Goal: Information Seeking & Learning: Learn about a topic

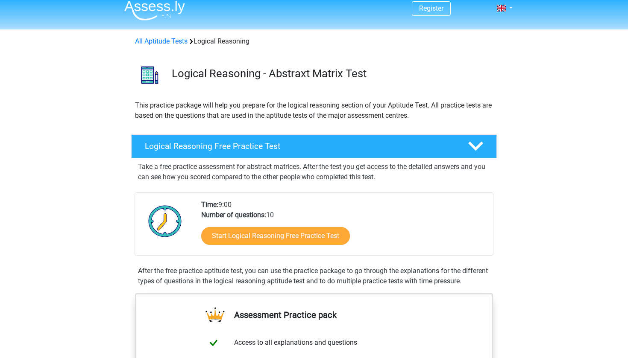
scroll to position [9, 0]
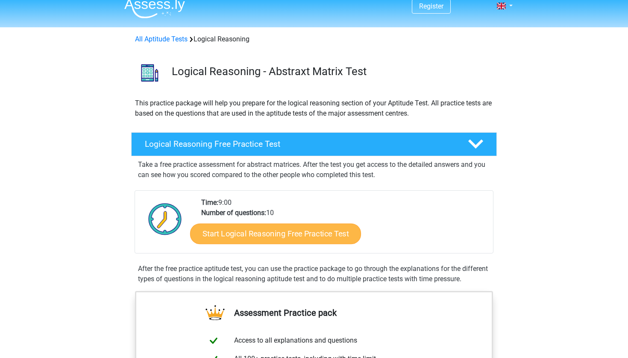
click at [236, 233] on link "Start Logical Reasoning Free Practice Test" at bounding box center [275, 233] width 171 height 21
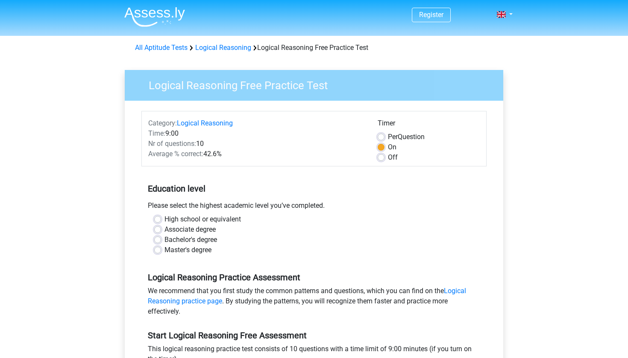
click at [205, 239] on label "Bachelor's degree" at bounding box center [190, 240] width 53 height 10
click at [161, 239] on input "Bachelor's degree" at bounding box center [157, 239] width 7 height 9
radio input "true"
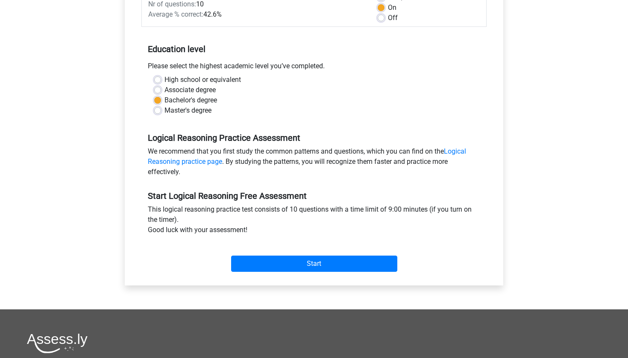
scroll to position [142, 0]
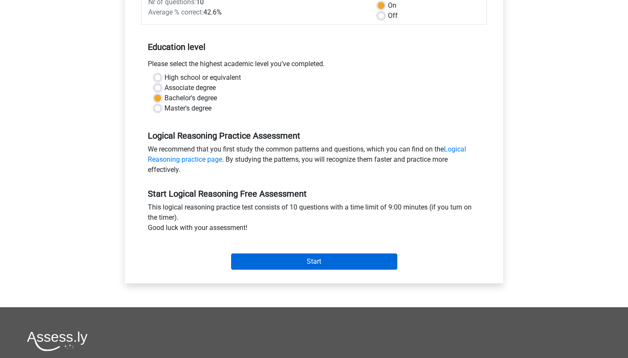
click at [257, 264] on input "Start" at bounding box center [314, 262] width 166 height 16
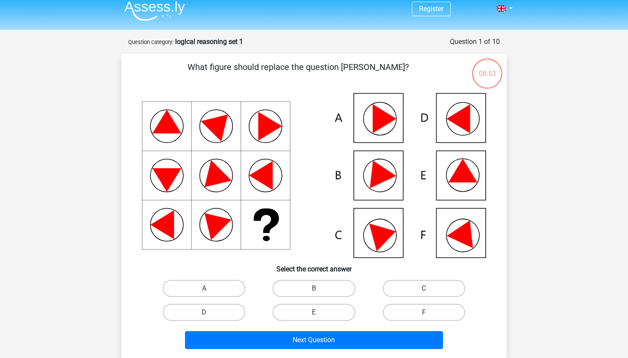
scroll to position [5, 0]
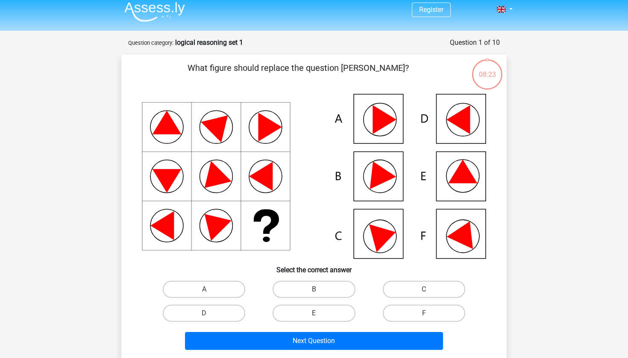
click at [311, 323] on div "E" at bounding box center [314, 314] width 110 height 24
click at [314, 314] on input "E" at bounding box center [317, 317] width 6 height 6
radio input "true"
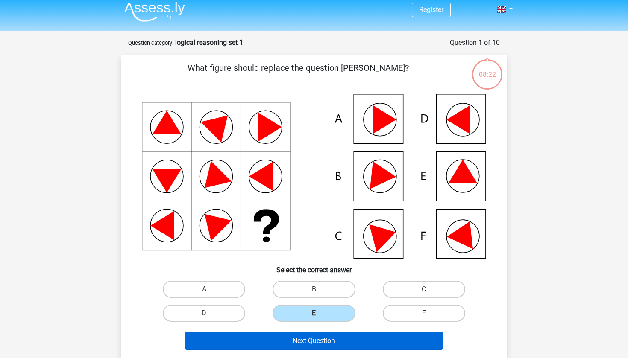
click at [314, 342] on button "Next Question" at bounding box center [314, 341] width 258 height 18
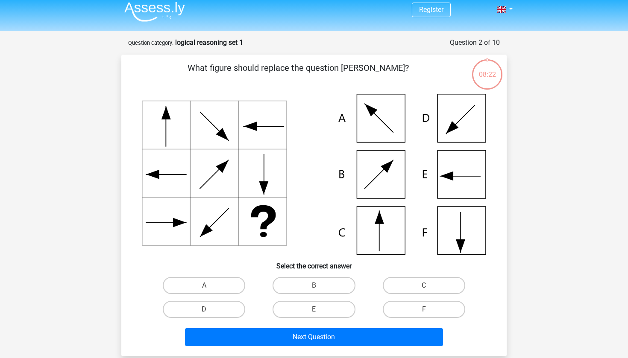
scroll to position [43, 0]
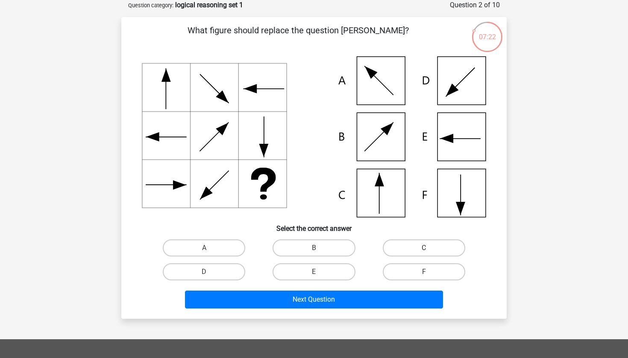
click at [432, 249] on label "C" at bounding box center [424, 248] width 82 height 17
click at [429, 249] on input "C" at bounding box center [427, 251] width 6 height 6
radio input "true"
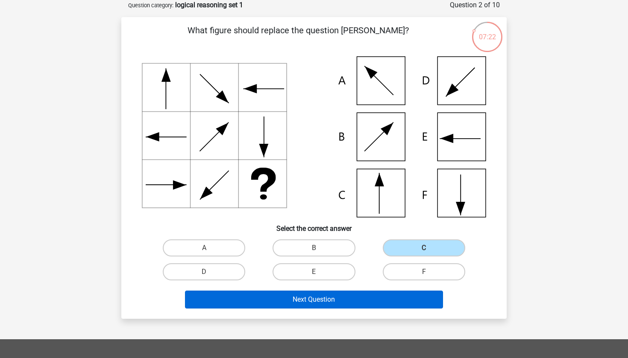
click at [396, 299] on button "Next Question" at bounding box center [314, 300] width 258 height 18
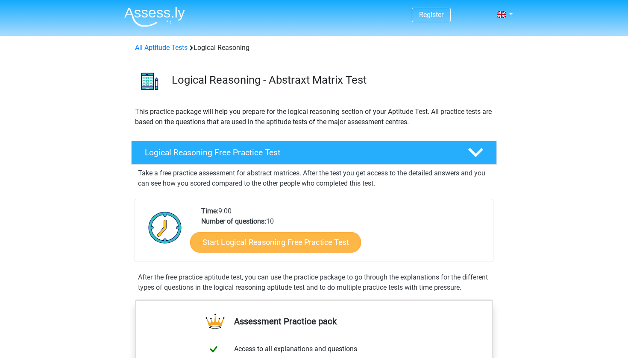
click at [302, 241] on link "Start Logical Reasoning Free Practice Test" at bounding box center [275, 242] width 171 height 21
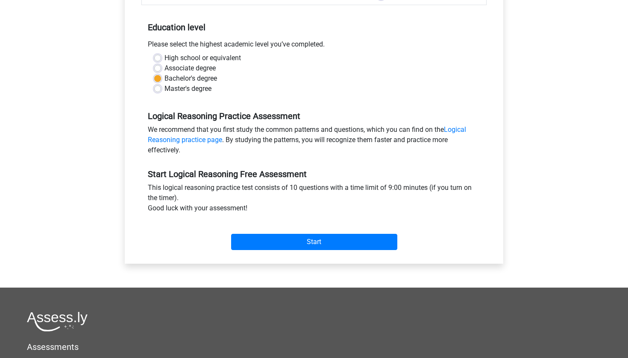
scroll to position [161, 0]
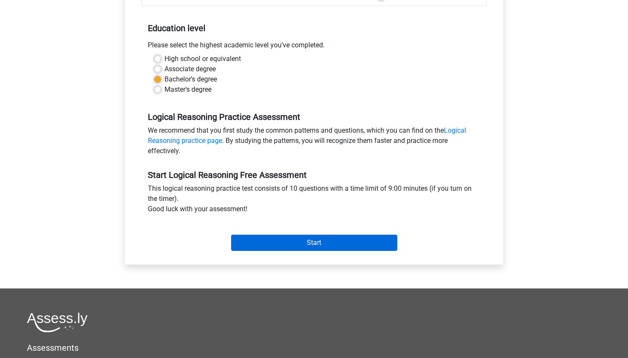
click at [298, 242] on input "Start" at bounding box center [314, 243] width 166 height 16
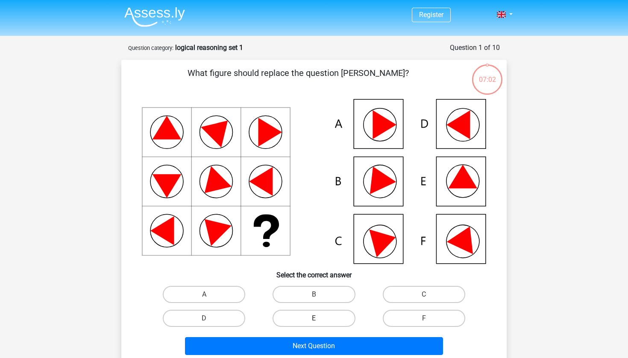
click at [282, 313] on label "E" at bounding box center [314, 318] width 82 height 17
click at [314, 319] on input "E" at bounding box center [317, 322] width 6 height 6
radio input "true"
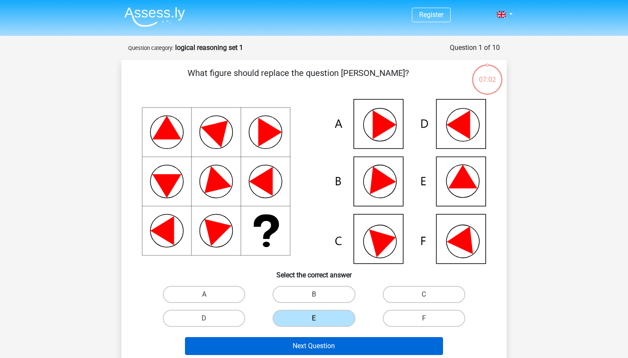
click at [279, 351] on button "Next Question" at bounding box center [314, 346] width 258 height 18
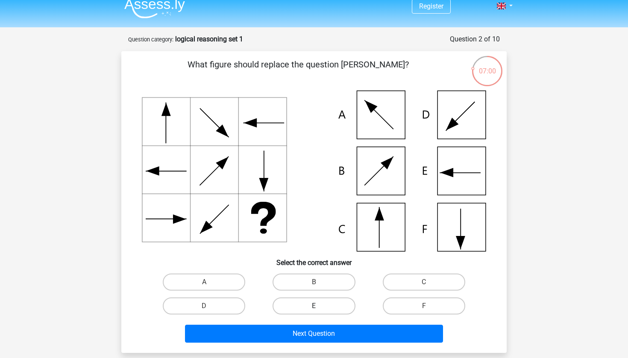
scroll to position [8, 0]
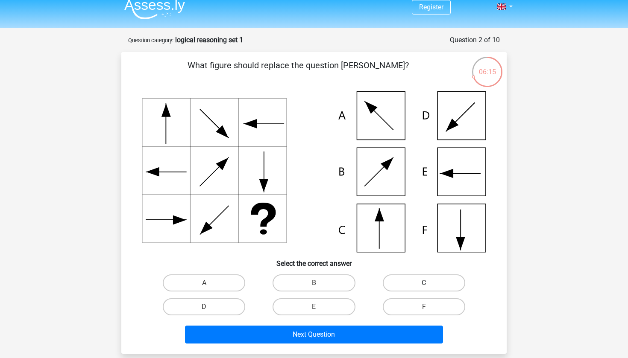
click at [408, 279] on label "C" at bounding box center [424, 283] width 82 height 17
click at [424, 283] on input "C" at bounding box center [427, 286] width 6 height 6
radio input "true"
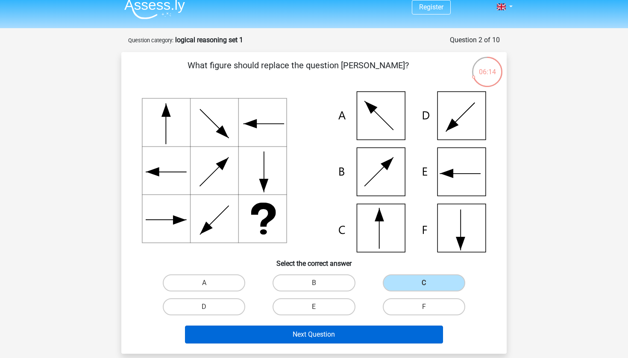
click at [390, 331] on button "Next Question" at bounding box center [314, 335] width 258 height 18
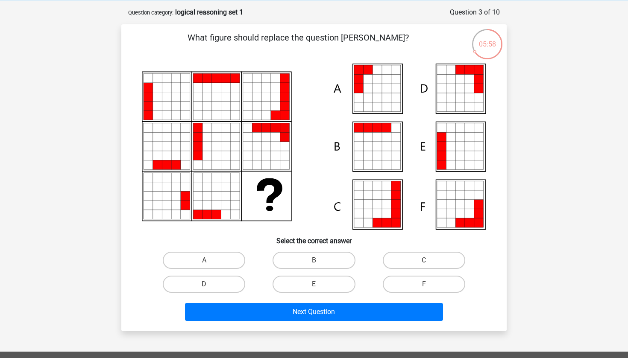
scroll to position [34, 0]
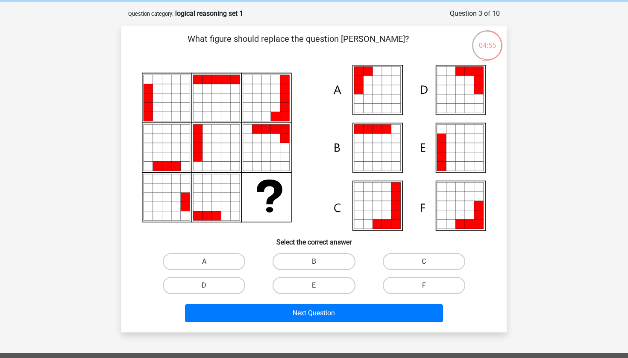
click at [223, 253] on label "A" at bounding box center [204, 261] width 82 height 17
click at [210, 262] on input "A" at bounding box center [207, 265] width 6 height 6
radio input "true"
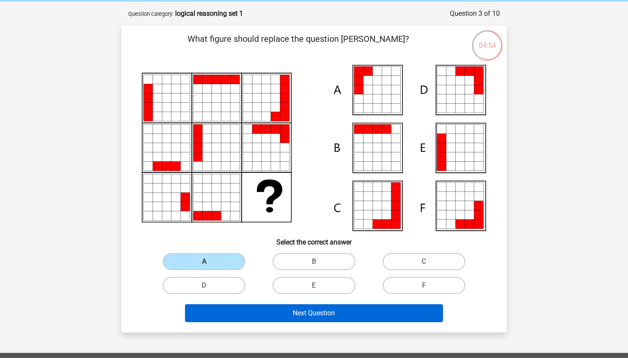
click at [228, 321] on button "Next Question" at bounding box center [314, 314] width 258 height 18
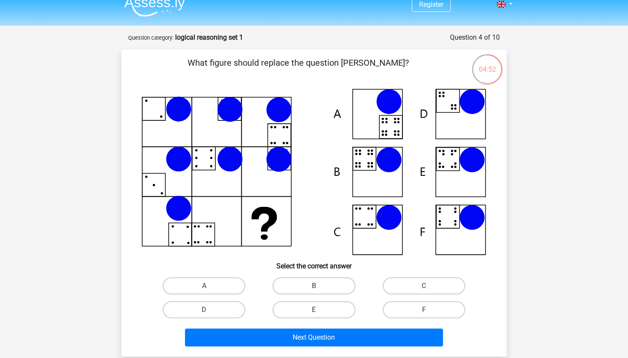
scroll to position [10, 0]
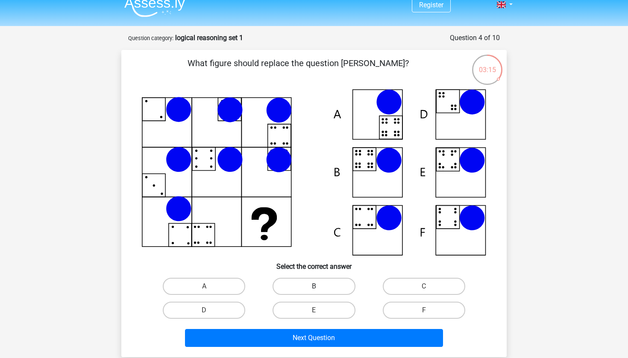
click at [325, 290] on label "B" at bounding box center [314, 286] width 82 height 17
click at [320, 290] on input "B" at bounding box center [317, 290] width 6 height 6
radio input "true"
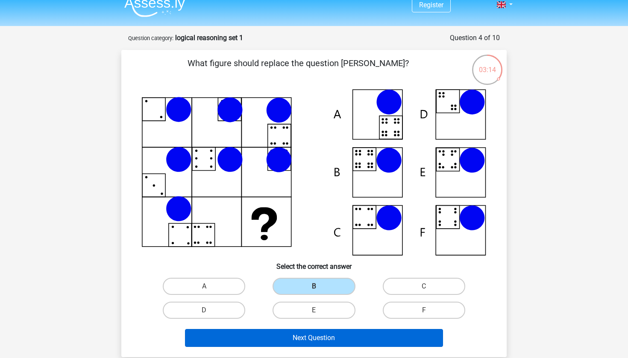
click at [313, 334] on button "Next Question" at bounding box center [314, 338] width 258 height 18
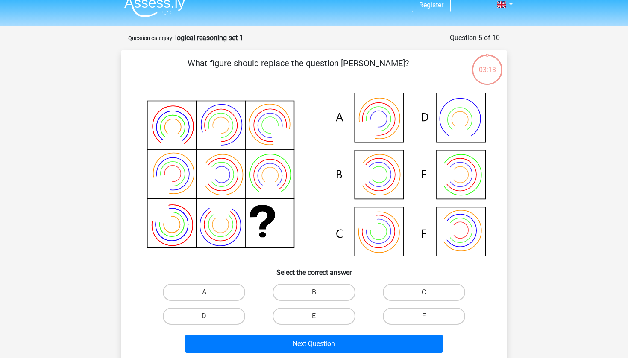
scroll to position [43, 0]
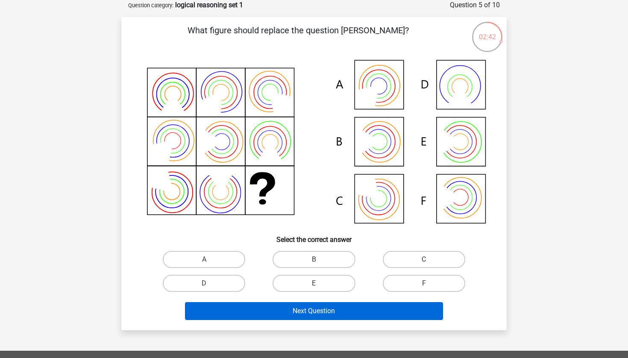
click at [331, 308] on button "Next Question" at bounding box center [314, 311] width 258 height 18
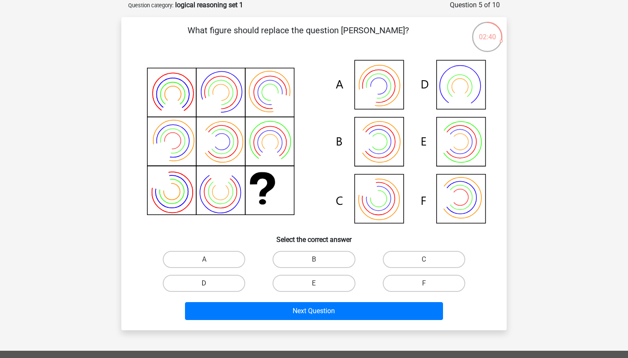
click at [235, 278] on label "D" at bounding box center [204, 283] width 82 height 17
click at [210, 284] on input "D" at bounding box center [207, 287] width 6 height 6
radio input "true"
click at [232, 281] on label "D" at bounding box center [204, 283] width 82 height 17
click at [210, 284] on input "D" at bounding box center [207, 287] width 6 height 6
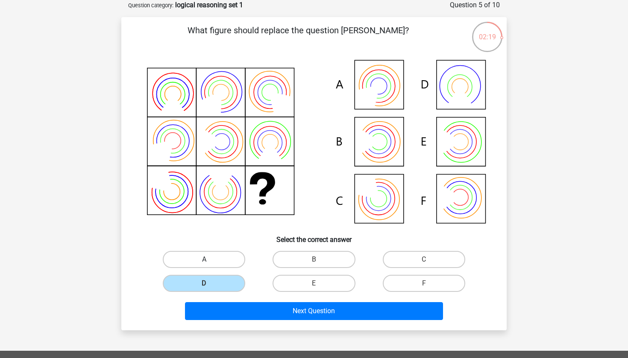
click at [237, 260] on label "A" at bounding box center [204, 259] width 82 height 17
click at [210, 260] on input "A" at bounding box center [207, 263] width 6 height 6
radio input "true"
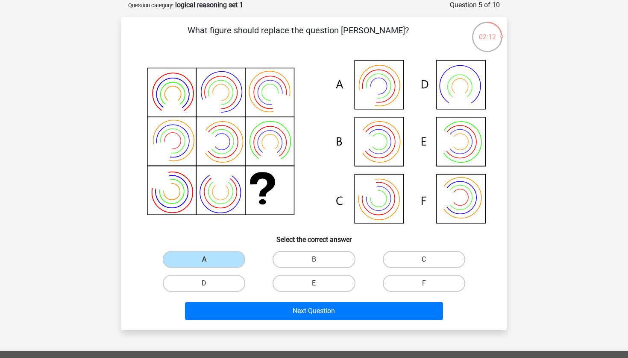
click at [296, 291] on label "E" at bounding box center [314, 283] width 82 height 17
click at [314, 289] on input "E" at bounding box center [317, 287] width 6 height 6
radio input "true"
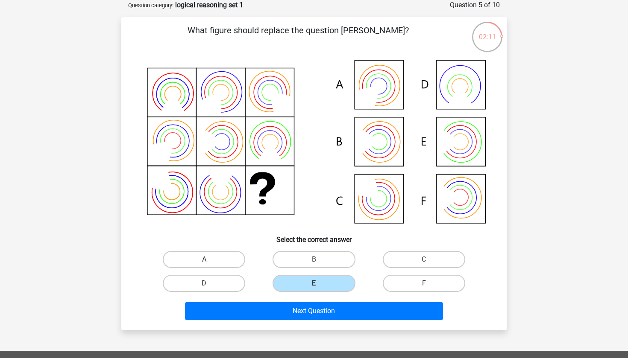
click at [214, 256] on label "A" at bounding box center [204, 259] width 82 height 17
click at [210, 260] on input "A" at bounding box center [207, 263] width 6 height 6
radio input "true"
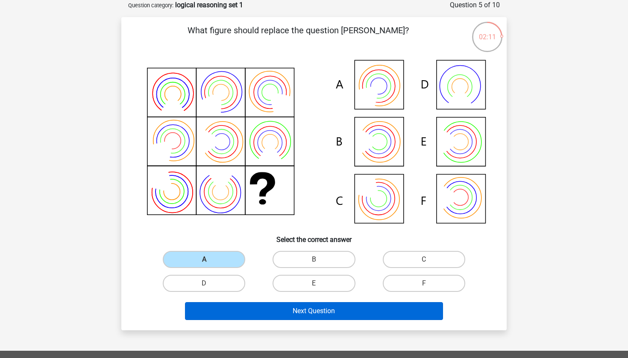
click at [259, 316] on button "Next Question" at bounding box center [314, 311] width 258 height 18
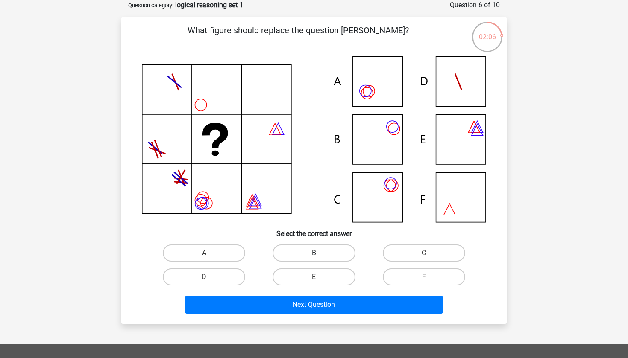
click at [285, 252] on label "B" at bounding box center [314, 253] width 82 height 17
click at [314, 253] on input "B" at bounding box center [317, 256] width 6 height 6
radio input "true"
click at [291, 314] on div "Next Question" at bounding box center [314, 306] width 330 height 21
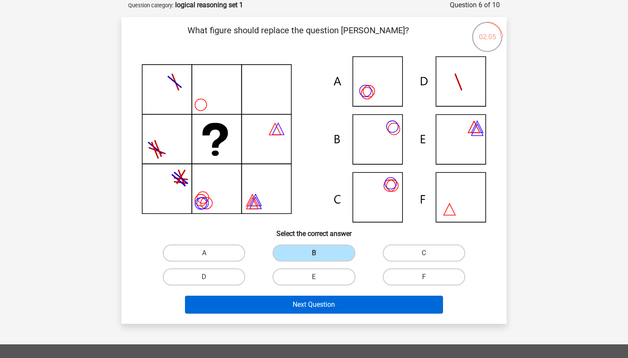
click at [291, 301] on button "Next Question" at bounding box center [314, 305] width 258 height 18
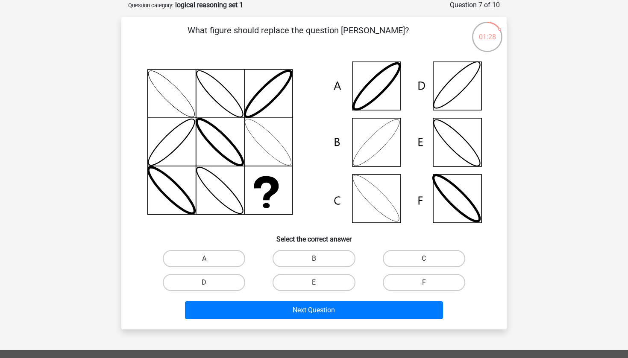
drag, startPoint x: 293, startPoint y: 165, endPoint x: 265, endPoint y: 187, distance: 35.0
click at [265, 187] on icon at bounding box center [314, 142] width 344 height 172
click at [296, 260] on label "B" at bounding box center [314, 258] width 82 height 17
click at [314, 260] on input "B" at bounding box center [317, 262] width 6 height 6
radio input "true"
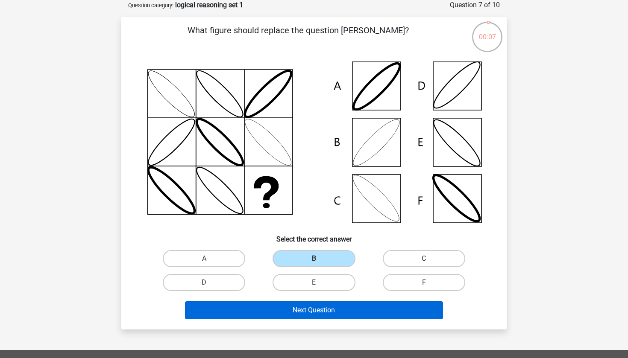
click at [302, 314] on button "Next Question" at bounding box center [314, 311] width 258 height 18
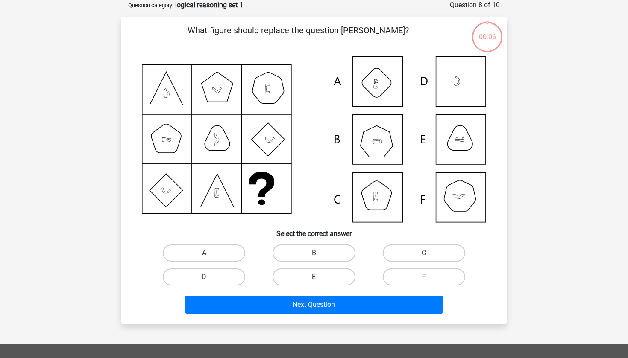
click at [305, 273] on label "E" at bounding box center [314, 277] width 82 height 17
click at [314, 277] on input "E" at bounding box center [317, 280] width 6 height 6
radio input "true"
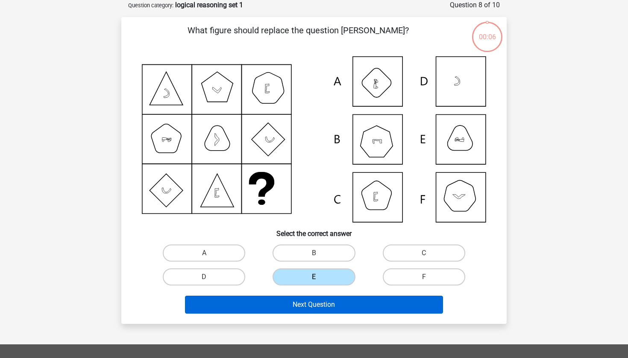
click at [305, 298] on button "Next Question" at bounding box center [314, 305] width 258 height 18
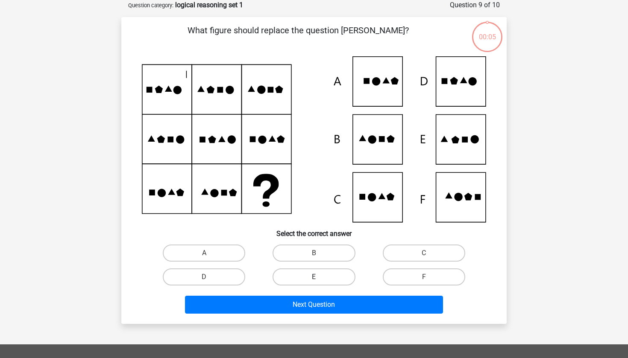
click at [307, 271] on label "E" at bounding box center [314, 277] width 82 height 17
click at [314, 277] on input "E" at bounding box center [317, 280] width 6 height 6
radio input "true"
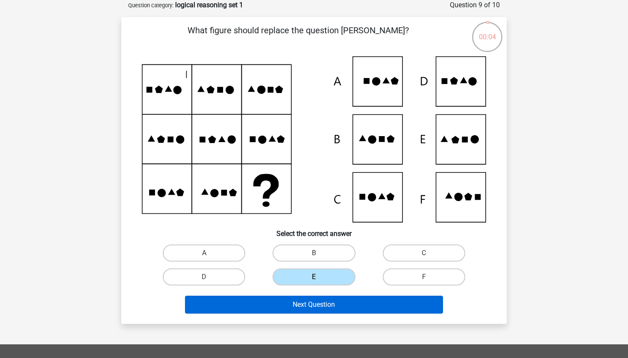
click at [301, 302] on button "Next Question" at bounding box center [314, 305] width 258 height 18
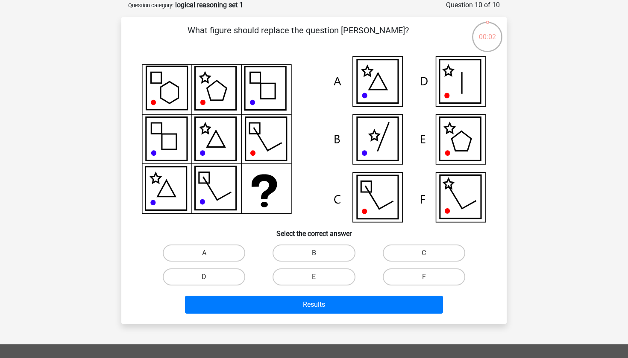
click at [345, 249] on label "B" at bounding box center [314, 253] width 82 height 17
click at [320, 253] on input "B" at bounding box center [317, 256] width 6 height 6
radio input "true"
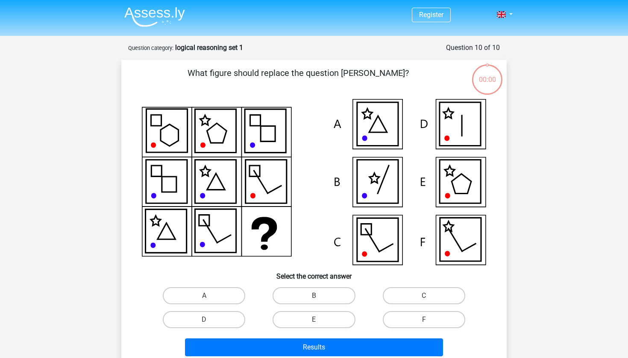
scroll to position [43, 0]
